Goal: Task Accomplishment & Management: Manage account settings

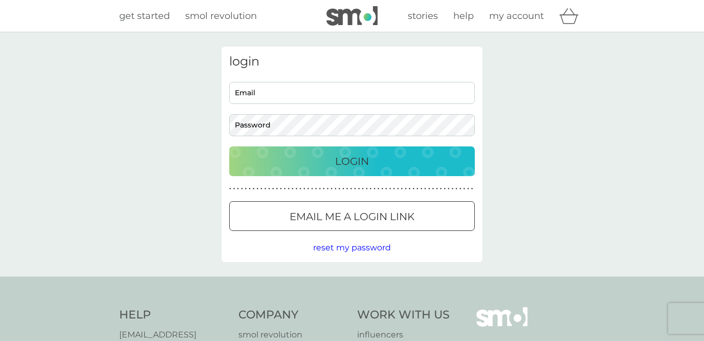
type input "anna_zydzik@hotmail.com"
click at [366, 160] on p "Login" at bounding box center [352, 161] width 34 height 16
